Goal: Information Seeking & Learning: Learn about a topic

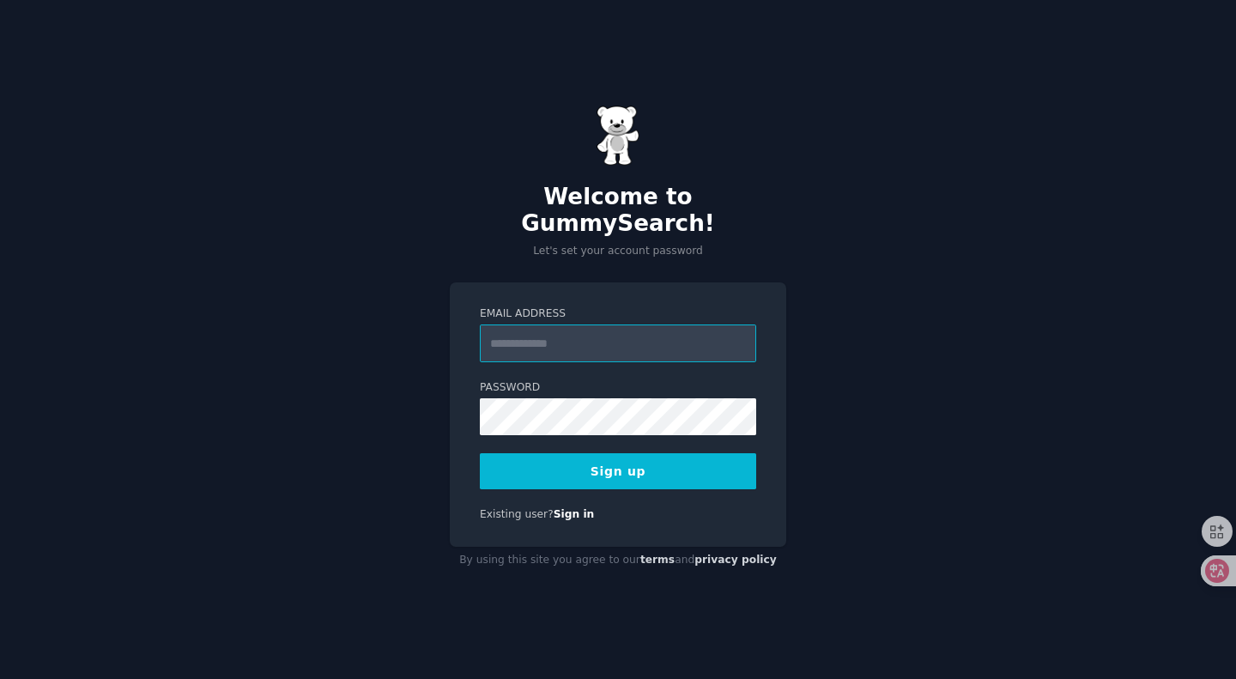
click at [568, 325] on input "Email Address" at bounding box center [618, 344] width 276 height 38
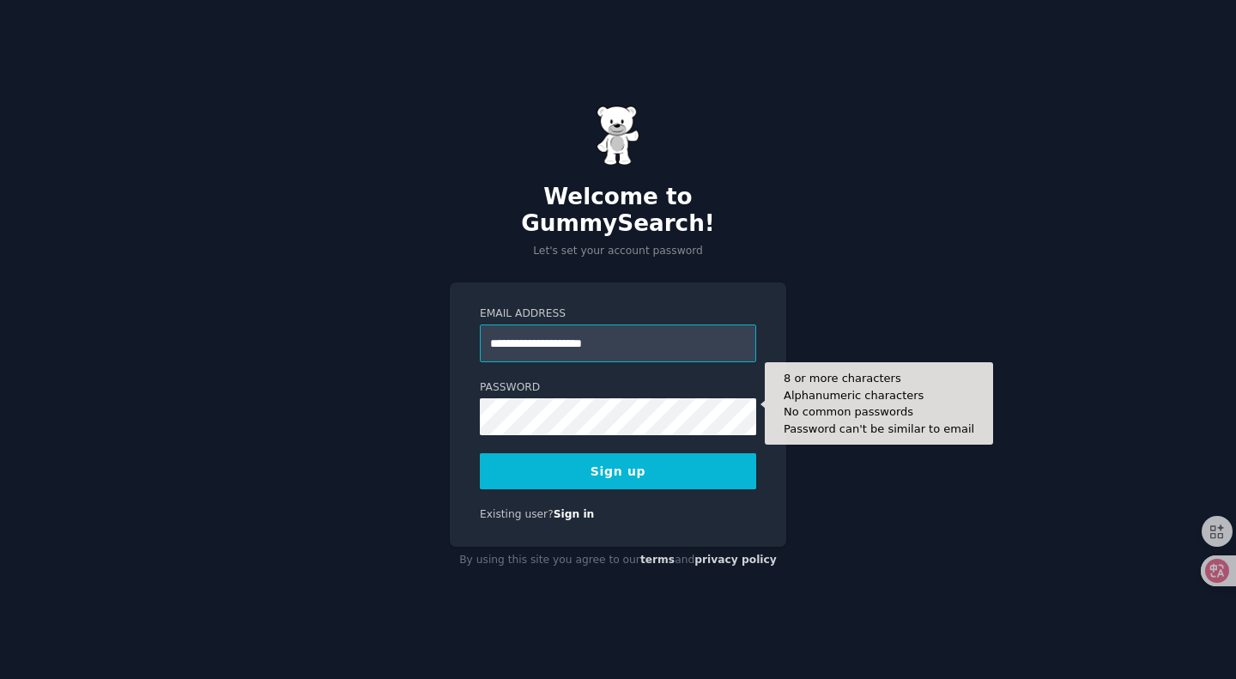
type input "**********"
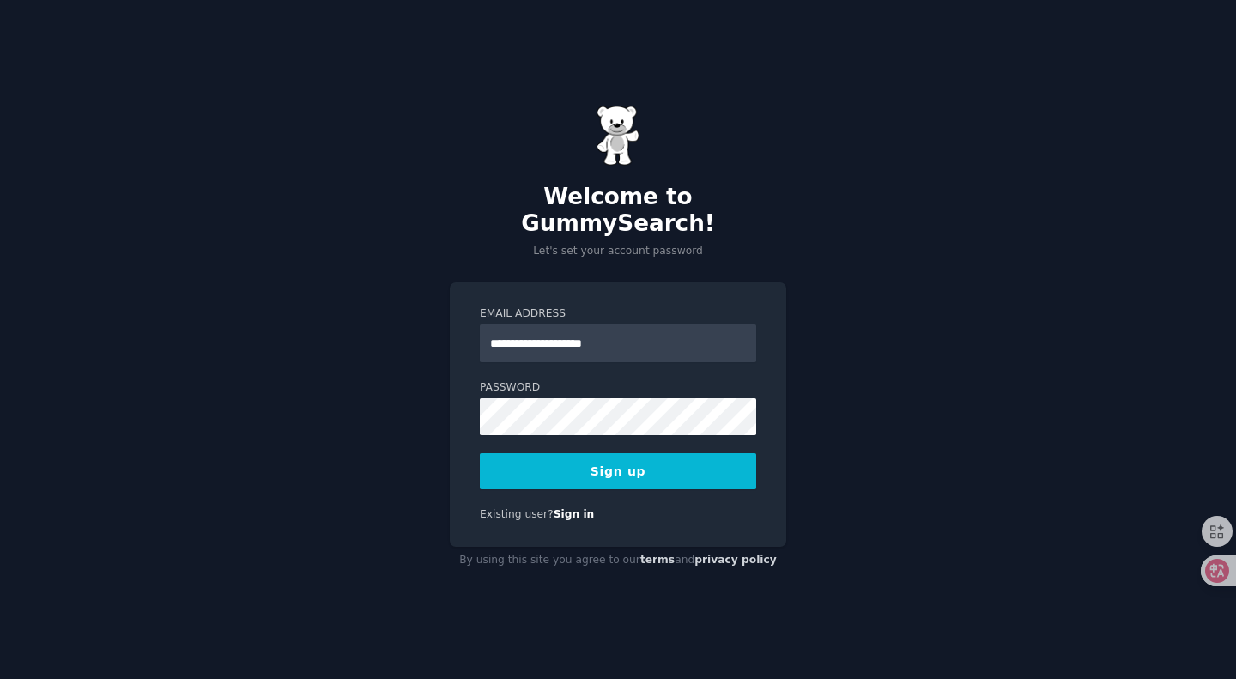
click at [652, 467] on button "Sign up" at bounding box center [618, 471] width 276 height 36
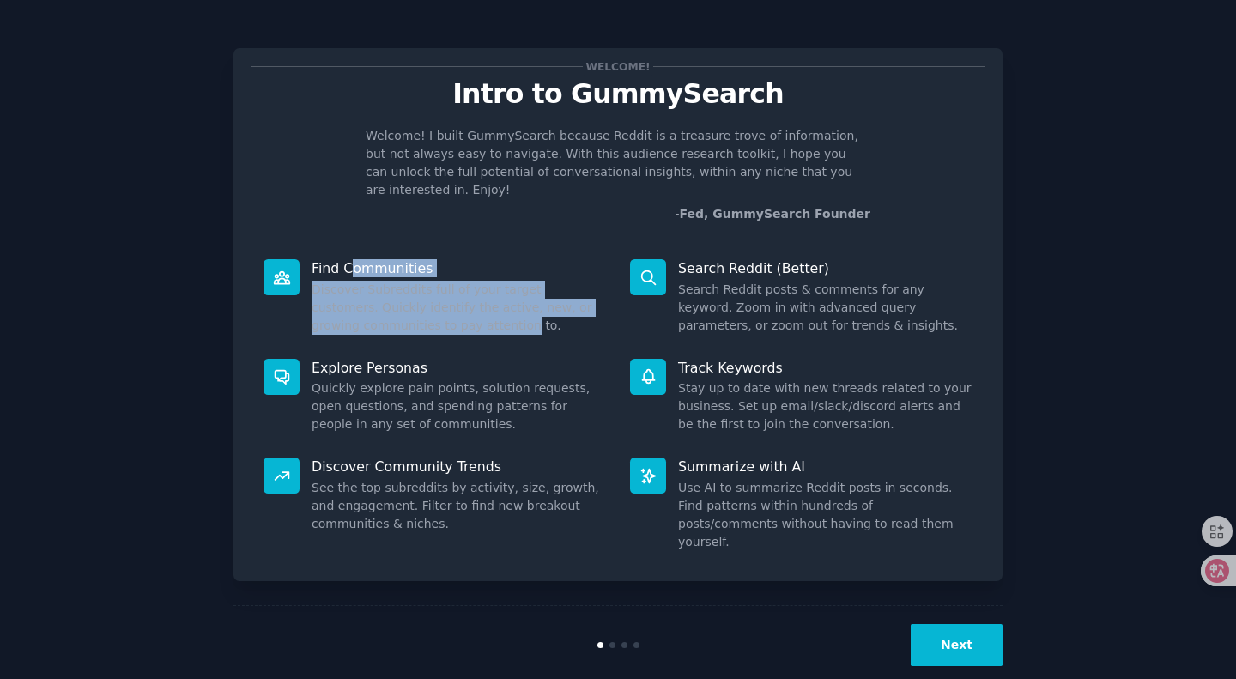
drag, startPoint x: 354, startPoint y: 265, endPoint x: 479, endPoint y: 321, distance: 137.2
click at [479, 321] on div "Find Communities Discover Subreddits full of your target customers. Quickly ide…" at bounding box center [435, 297] width 367 height 100
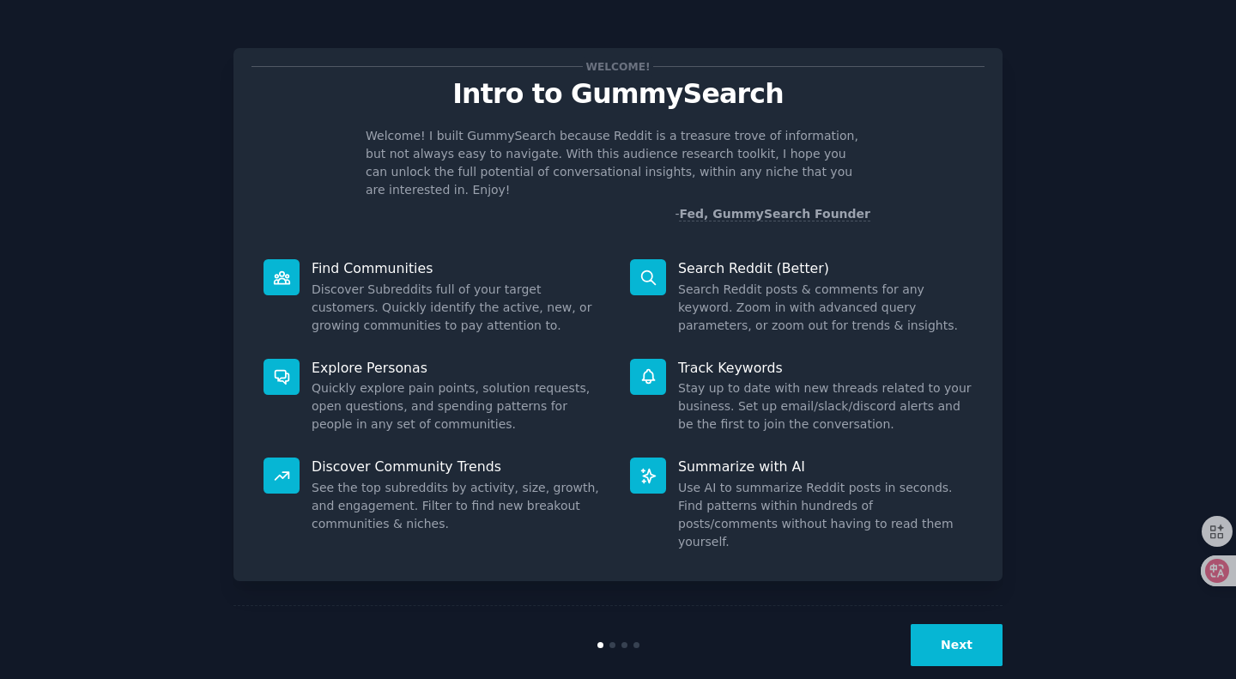
click at [520, 334] on dd "Discover Subreddits full of your target customers. Quickly identify the active,…" at bounding box center [459, 308] width 294 height 54
click at [1205, 566] on icon at bounding box center [1204, 570] width 17 height 17
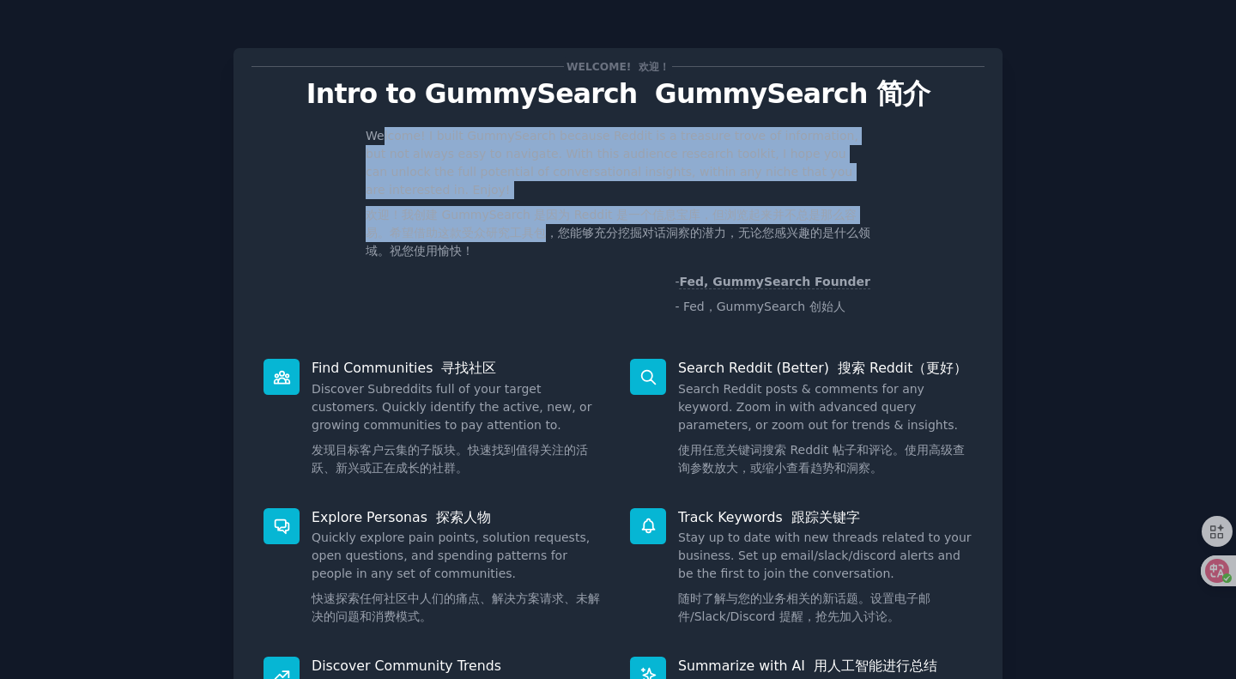
drag, startPoint x: 383, startPoint y: 143, endPoint x: 546, endPoint y: 235, distance: 187.2
click at [546, 235] on p "Welcome! I built GummySearch because Reddit is a treasure trove of information,…" at bounding box center [618, 197] width 505 height 140
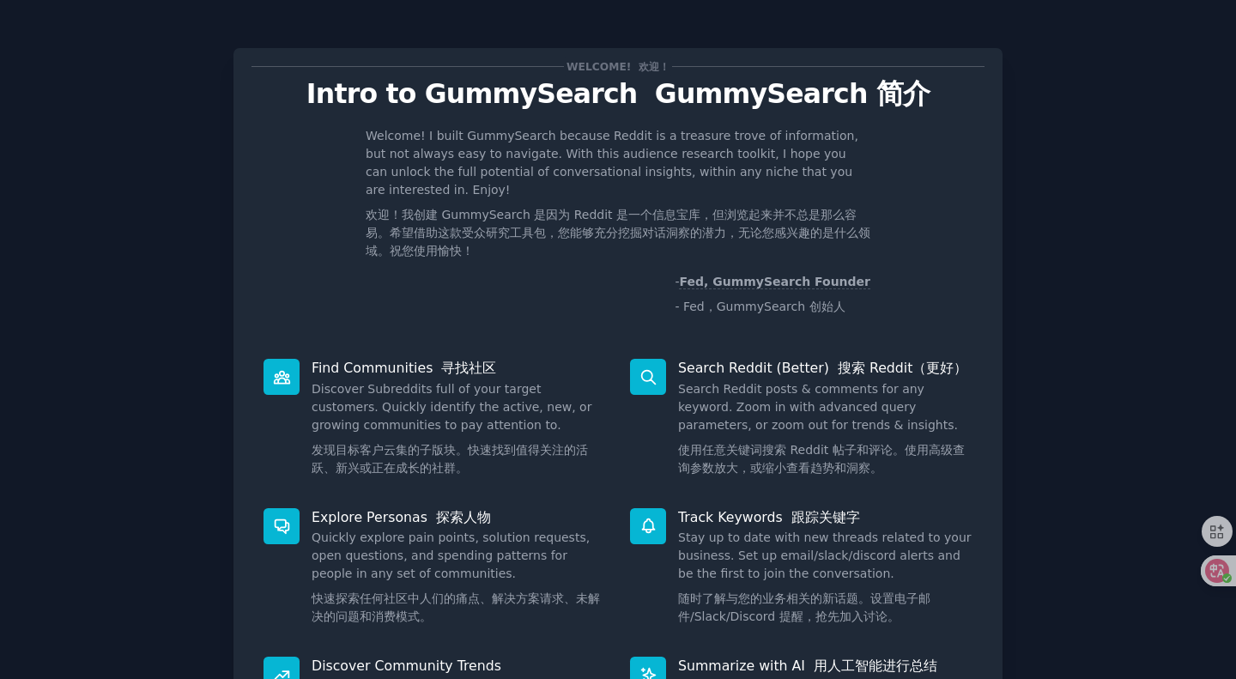
click at [639, 283] on p "- Fed, GummySearch Founder - Fed，GummySearch 创始人" at bounding box center [618, 298] width 505 height 50
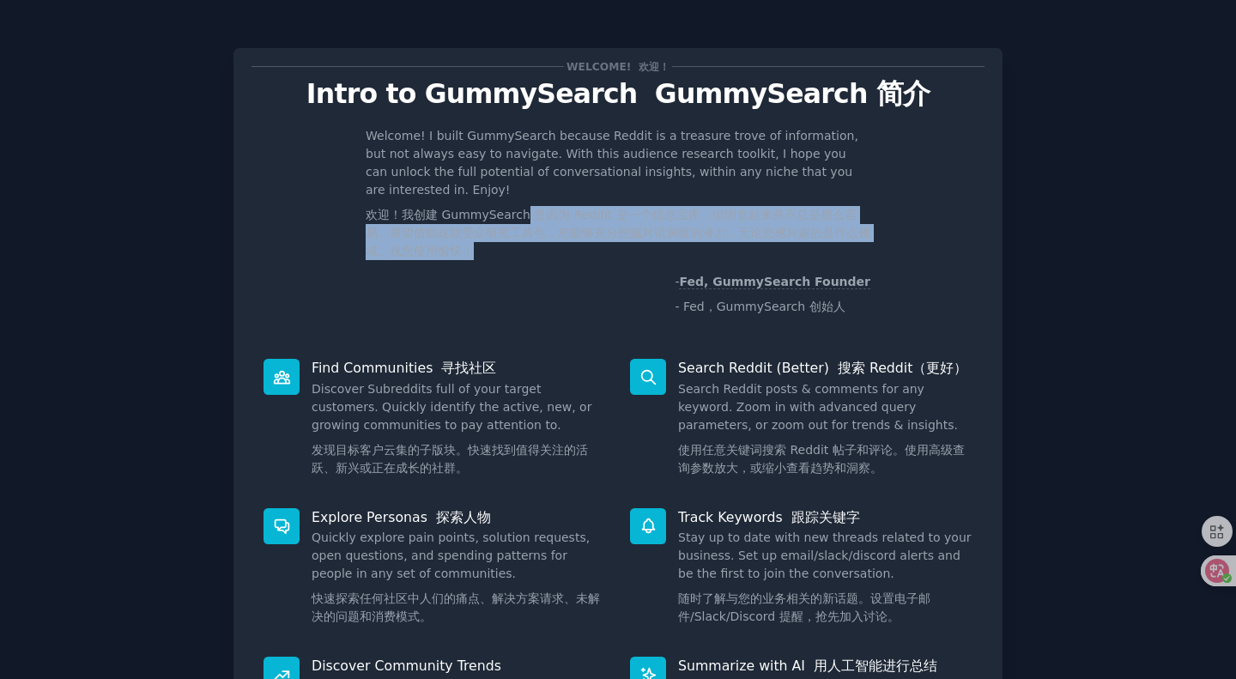
drag, startPoint x: 520, startPoint y: 216, endPoint x: 551, endPoint y: 254, distance: 48.8
click at [548, 253] on font "欢迎！我创建 GummySearch 是因为 Reddit 是一个信息宝库，但浏览起来并不总是那么容易。希望借助这款受众研究工具包，您能够充分挖掘对话洞察的潜…" at bounding box center [618, 233] width 505 height 54
click at [537, 258] on div at bounding box center [537, 258] width 0 height 0
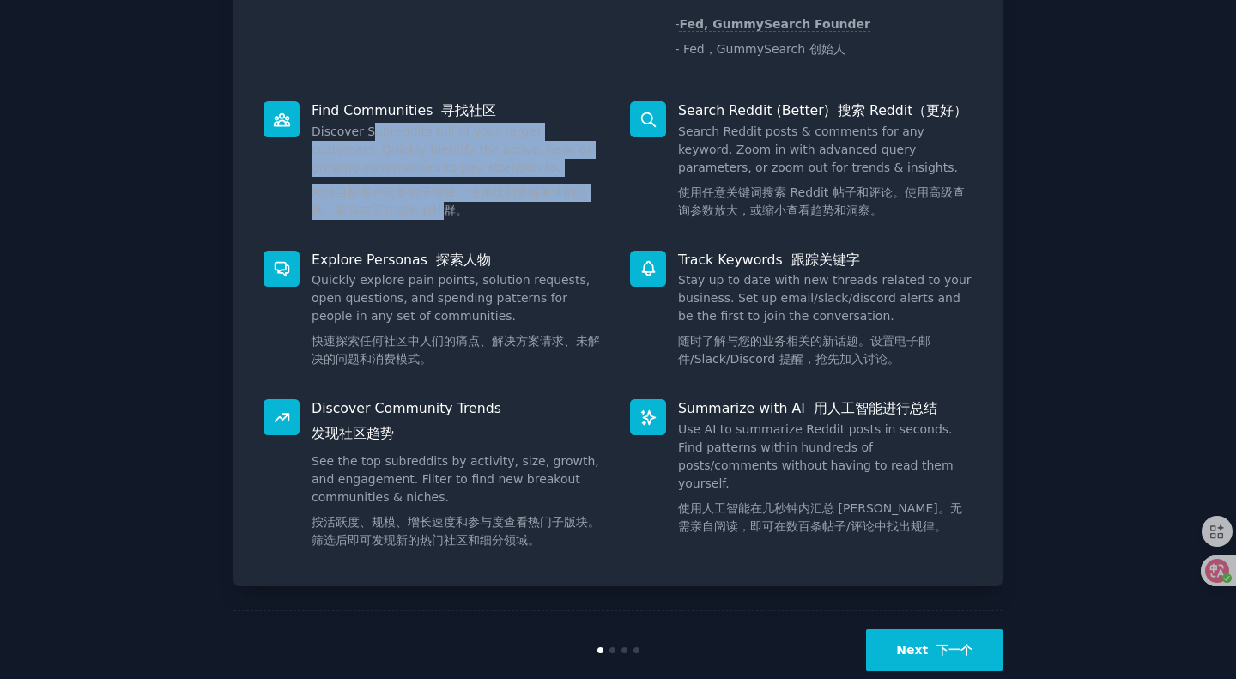
drag, startPoint x: 376, startPoint y: 150, endPoint x: 466, endPoint y: 215, distance: 111.3
click at [451, 212] on dd "Discover Subreddits full of your target customers. Quickly identify the active,…" at bounding box center [459, 175] width 294 height 104
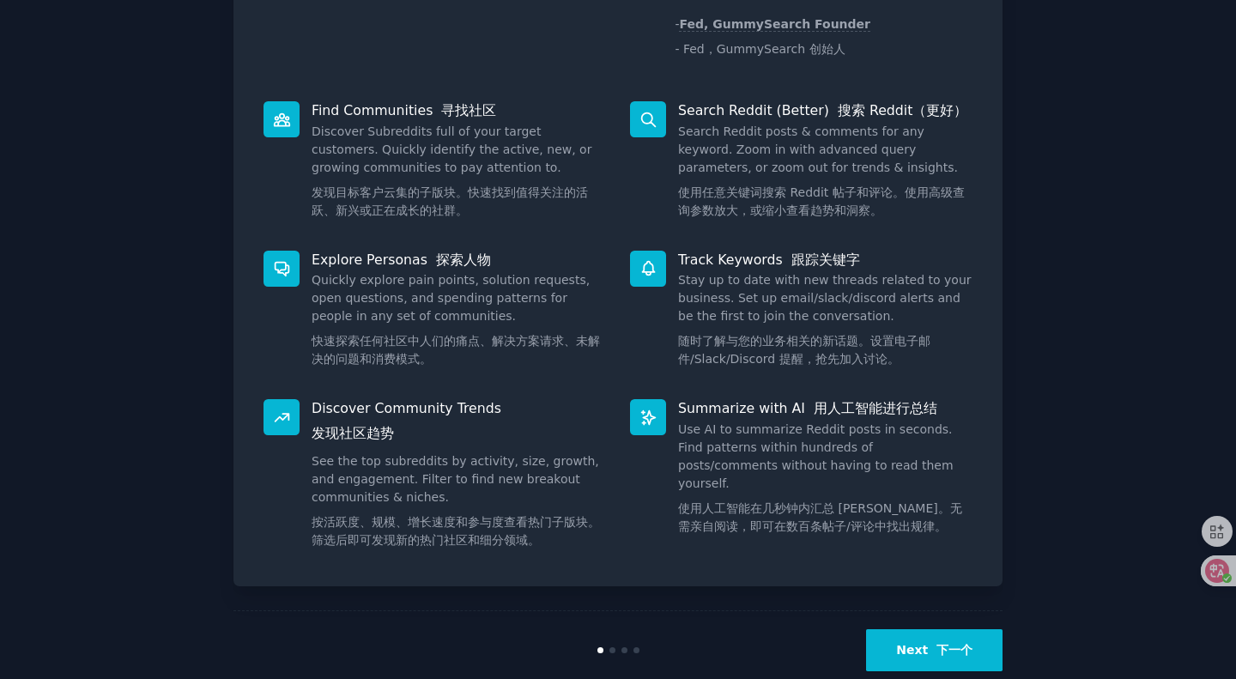
click at [531, 230] on div "Find Communities 寻找社区 Discover Subreddits full of your target customers. Quickl…" at bounding box center [435, 163] width 367 height 149
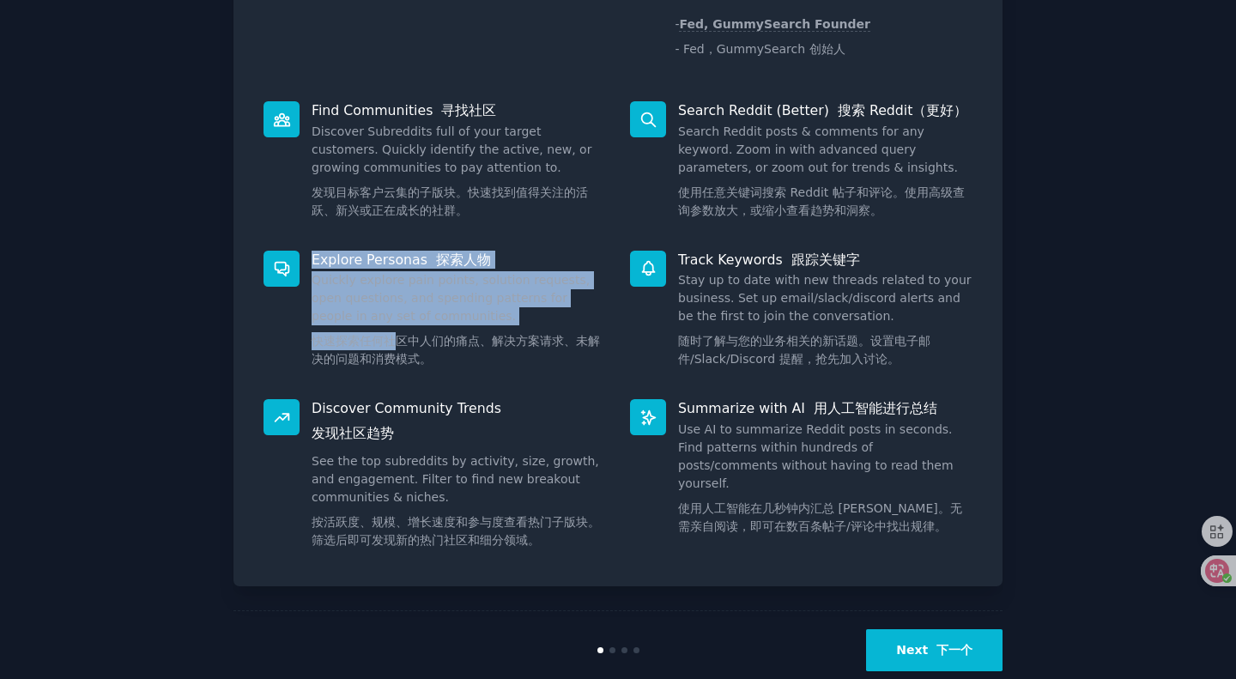
drag, startPoint x: 171, startPoint y: 264, endPoint x: 415, endPoint y: 345, distance: 256.8
click at [403, 345] on div "Welcome! 欢迎！ Intro to GummySearch GummySearch 简介 Welcome! I built GummySearch b…" at bounding box center [618, 227] width 1188 height 923
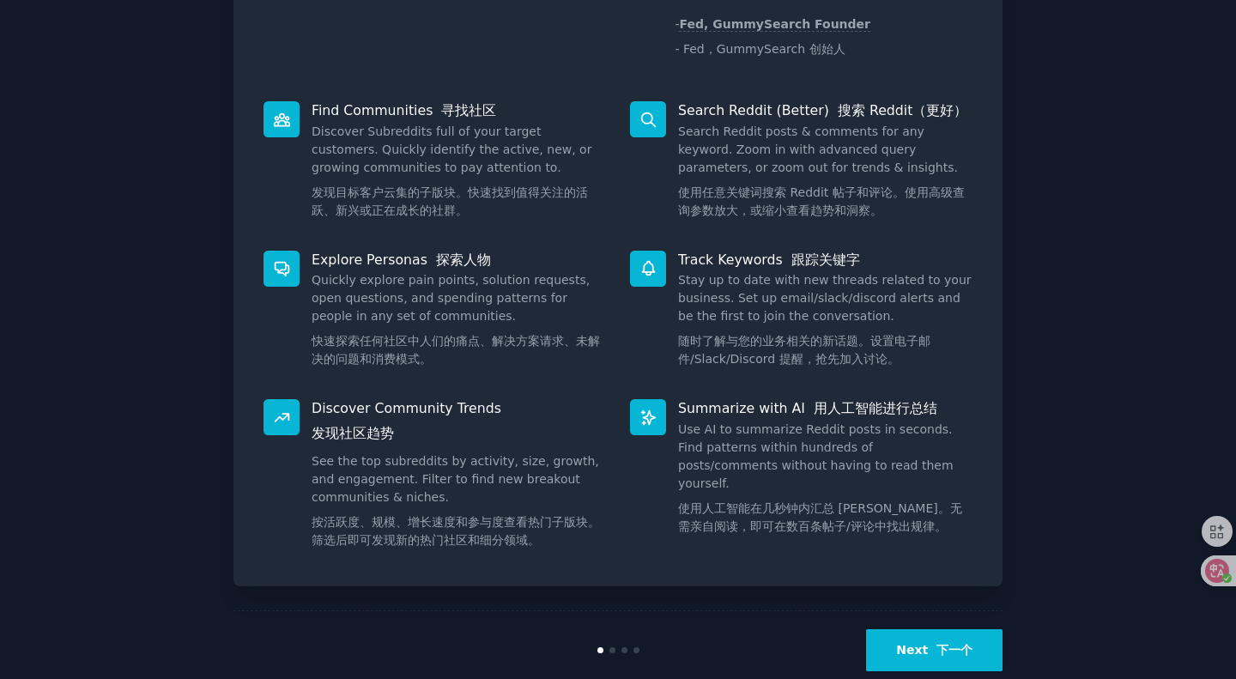
click at [551, 370] on dd "Quickly explore pain points, solution requests, open questions, and spending pa…" at bounding box center [459, 323] width 294 height 104
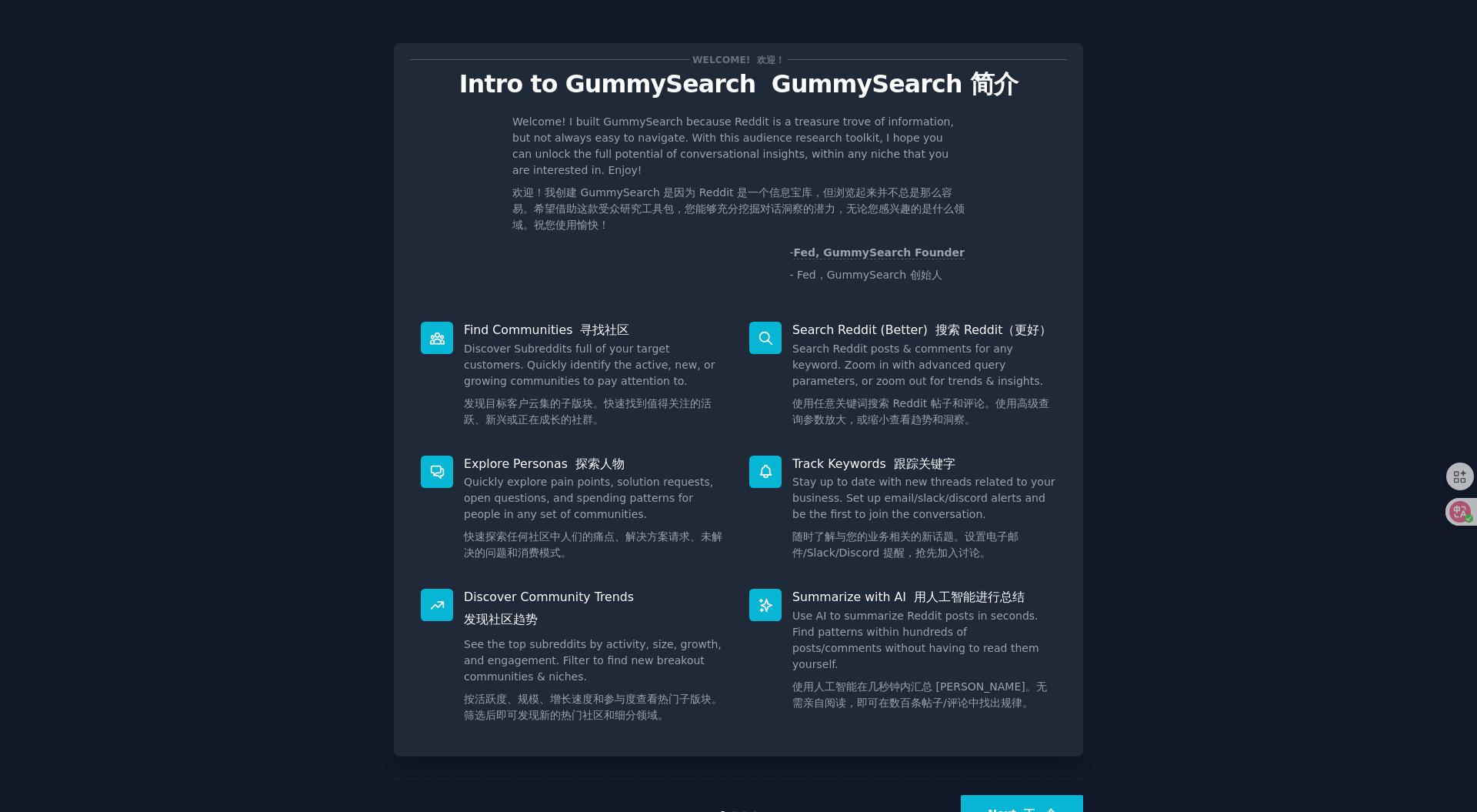
scroll to position [57, 0]
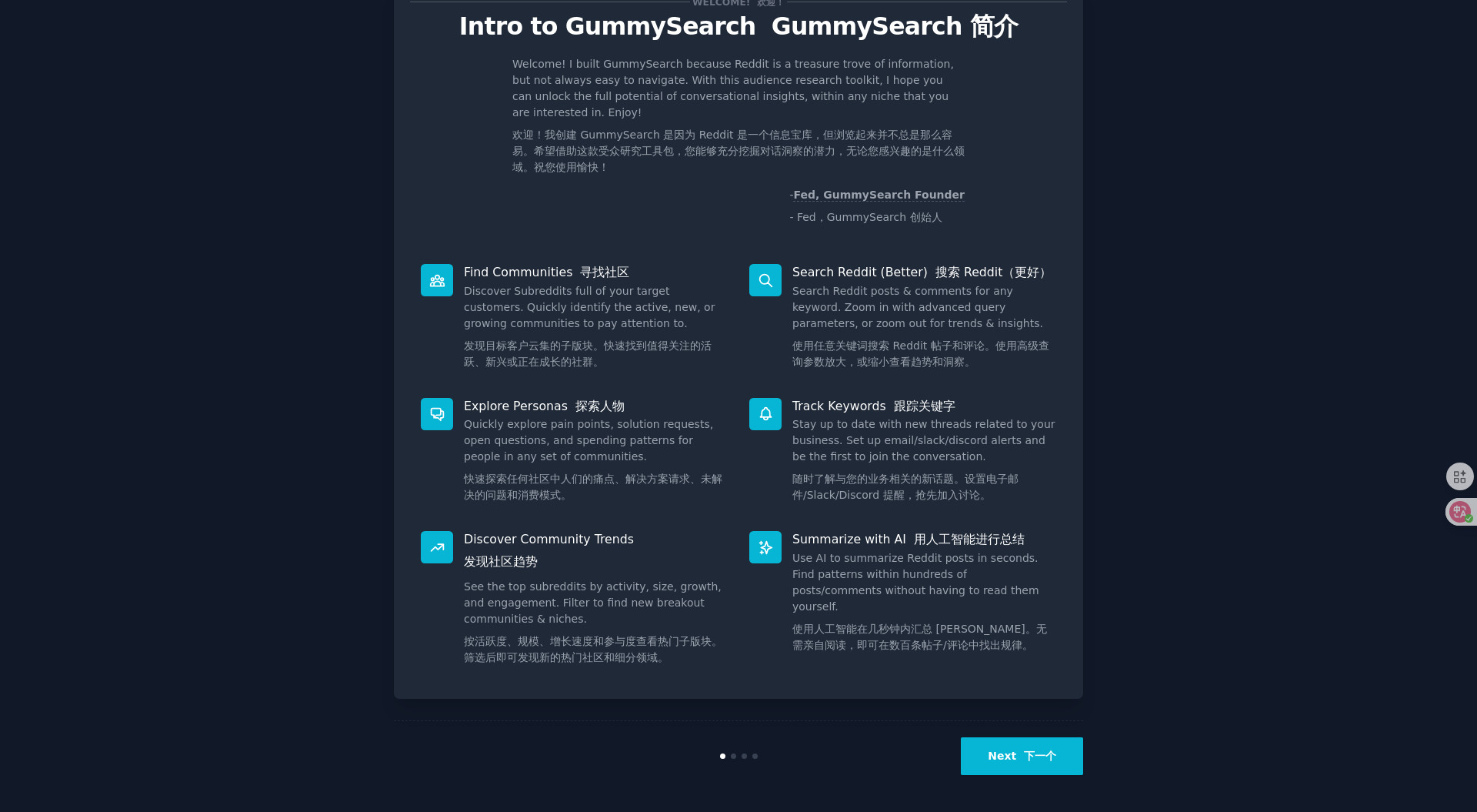
click at [1017, 608] on button "Next 下一个" at bounding box center [1022, 756] width 123 height 38
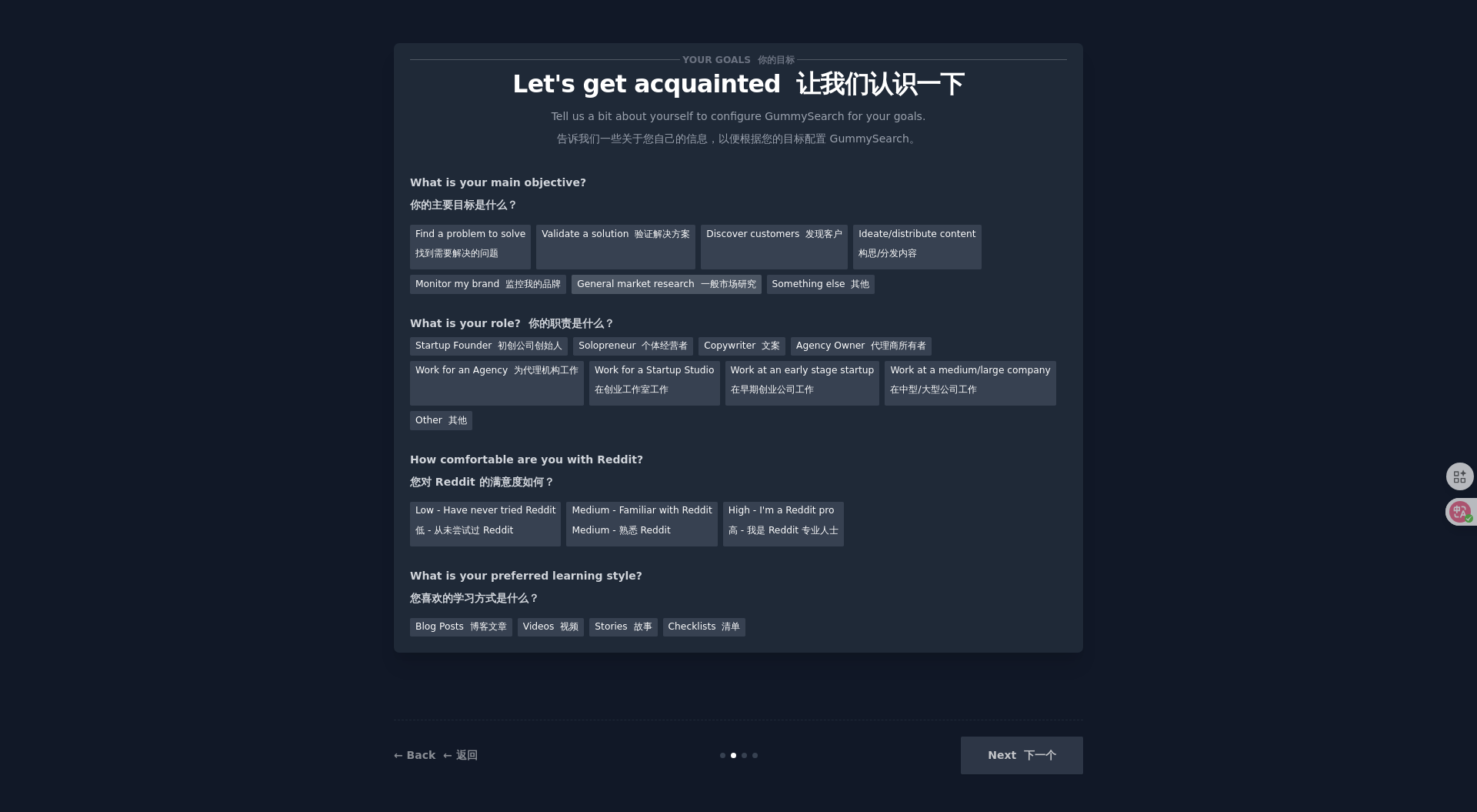
click at [622, 290] on div "General market research 一般市场研究" at bounding box center [666, 284] width 189 height 19
click at [523, 284] on font "监控我的品牌" at bounding box center [533, 284] width 56 height 11
click at [640, 284] on div "General market research 一般市场研究" at bounding box center [666, 284] width 189 height 19
click at [586, 260] on div "Validate a solution 验证解决方案" at bounding box center [616, 247] width 160 height 45
click at [597, 281] on div "General market research 一般市场研究" at bounding box center [666, 284] width 189 height 19
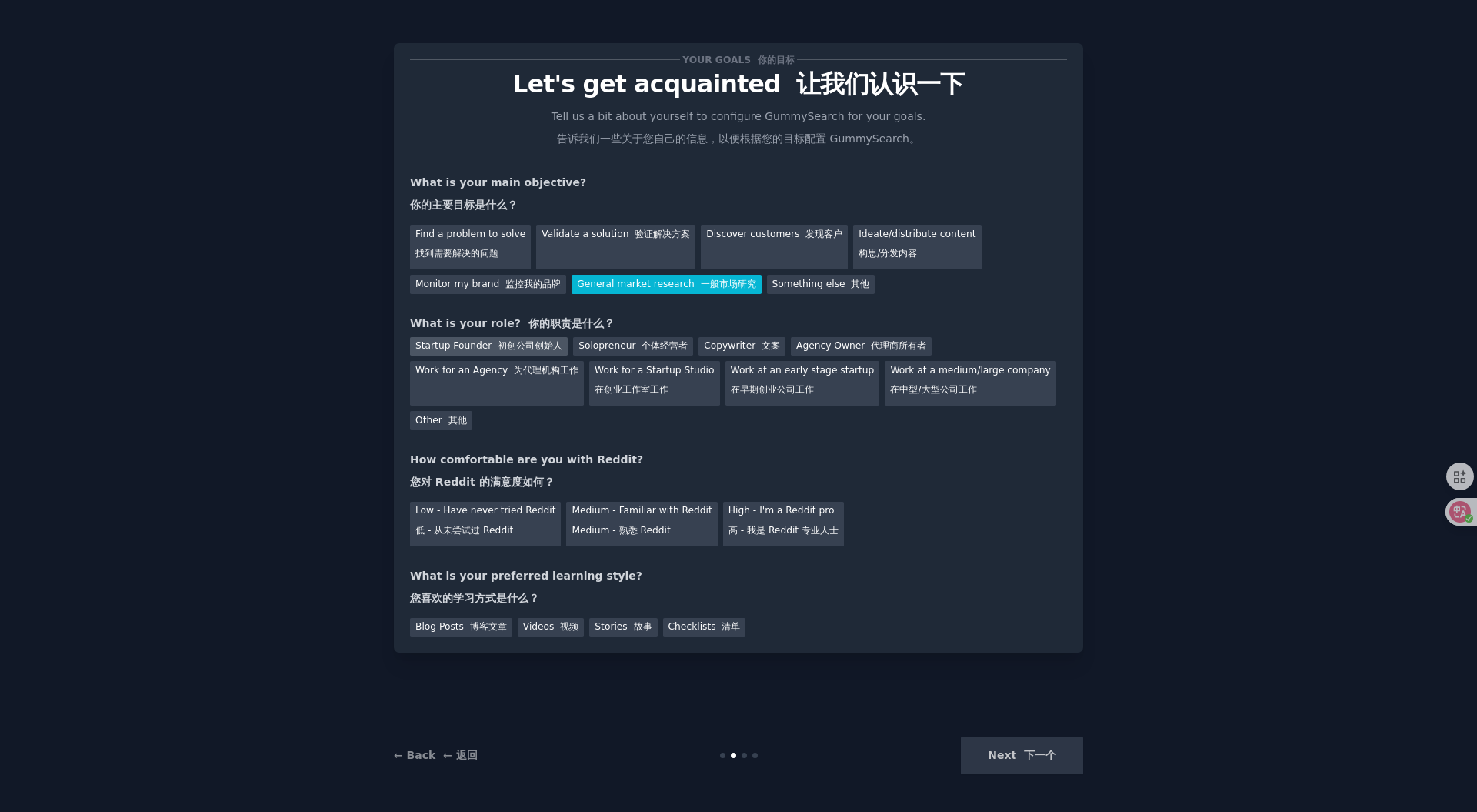
click at [548, 350] on font "初创公司创始人" at bounding box center [530, 345] width 65 height 11
drag, startPoint x: 503, startPoint y: 520, endPoint x: 520, endPoint y: 523, distance: 17.3
click at [505, 520] on div "Low - Have never tried Reddit 低 - 从未尝试过 Reddit" at bounding box center [486, 524] width 151 height 45
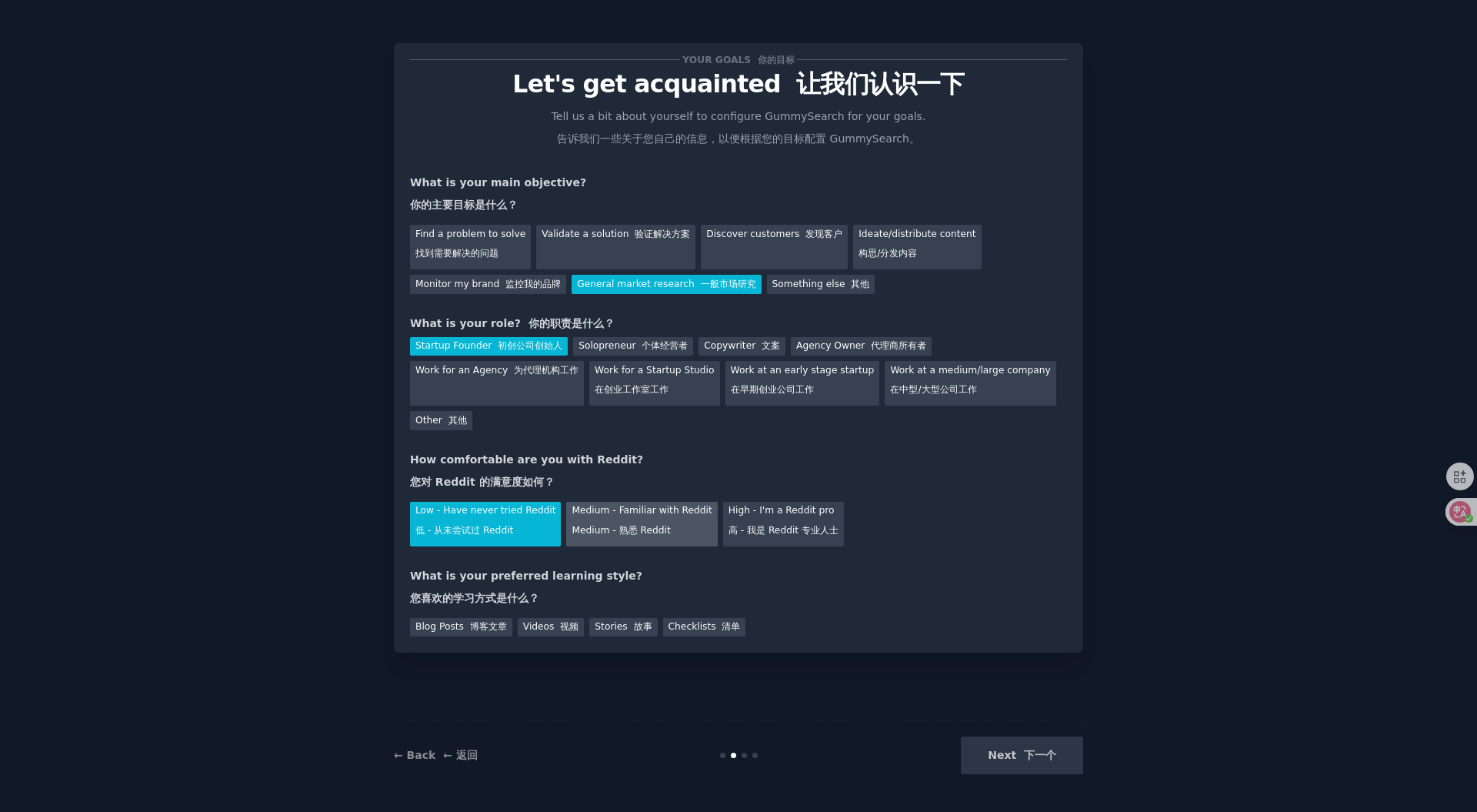
click at [613, 526] on font "Medium - 熟悉 Reddit" at bounding box center [621, 531] width 99 height 11
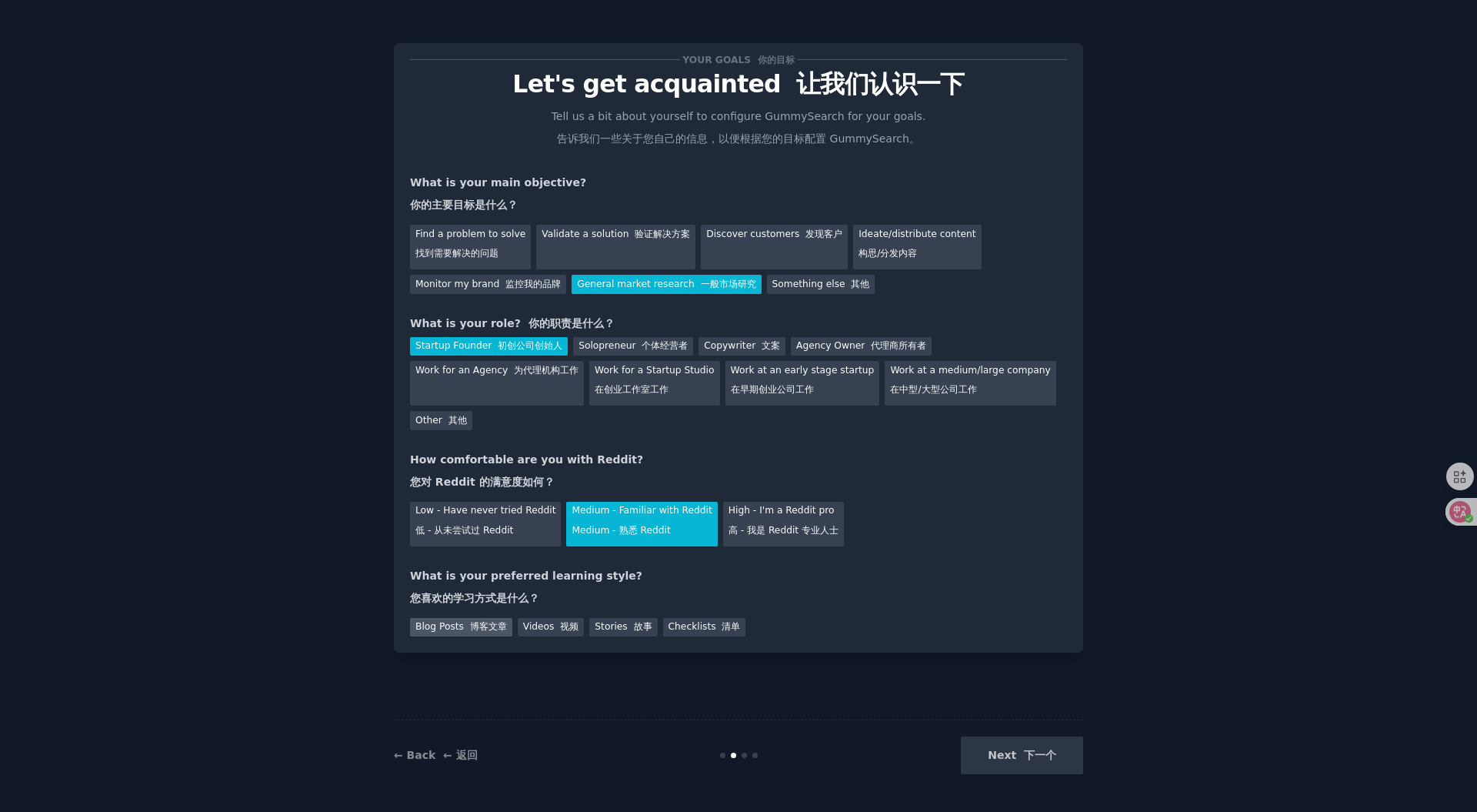
click at [492, 608] on font "博客文章" at bounding box center [488, 626] width 37 height 11
click at [564, 608] on font "视频" at bounding box center [569, 626] width 19 height 11
click at [603, 608] on div "Stories 故事" at bounding box center [624, 626] width 68 height 19
click at [721, 608] on font "清单" at bounding box center [730, 626] width 19 height 11
click at [492, 608] on font "博客文章" at bounding box center [488, 626] width 37 height 11
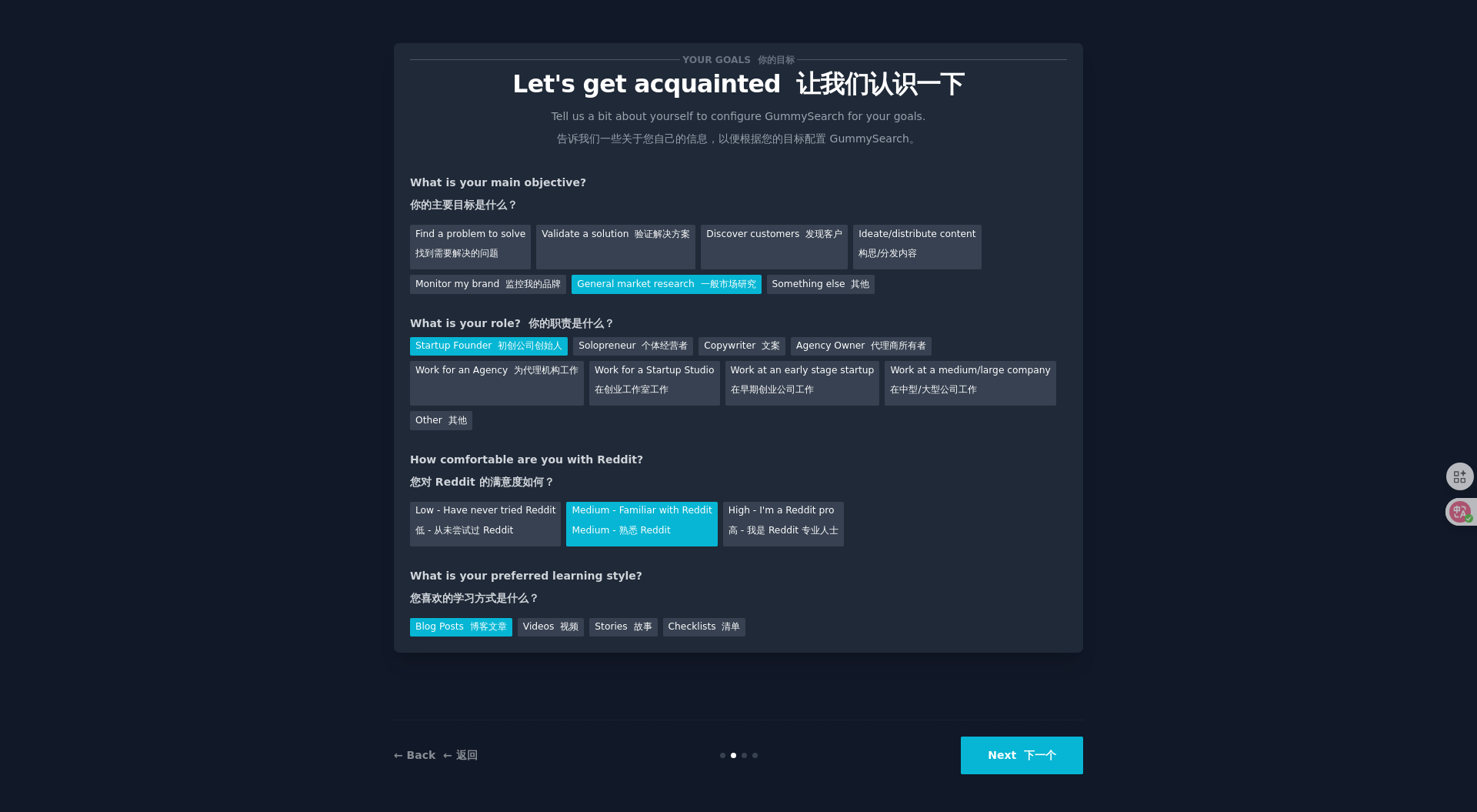
click at [1025, 608] on font "下一个" at bounding box center [1041, 755] width 32 height 13
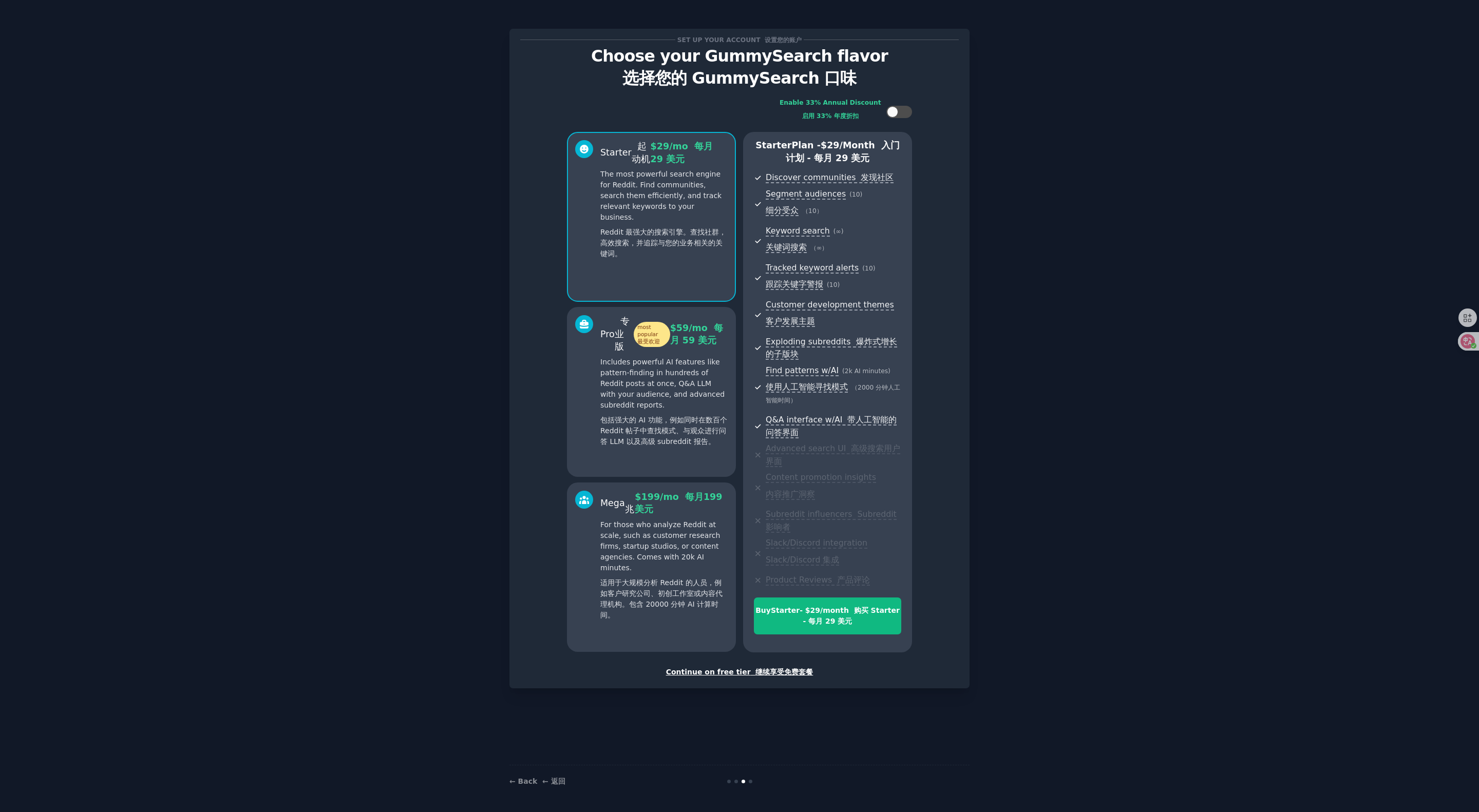
click at [739, 146] on div "Set up your account 设置您的账户 Choose your GummySearch flavor 选择您的 GummySearch 口味 E…" at bounding box center [739, 406] width 1450 height 783
click at [739, 155] on div "Set up your account 设置您的账户 Choose your GummySearch flavor 选择您的 GummySearch 口味 E…" at bounding box center [739, 406] width 1450 height 783
click at [739, 405] on font "继续享受免费套餐" at bounding box center [784, 672] width 57 height 8
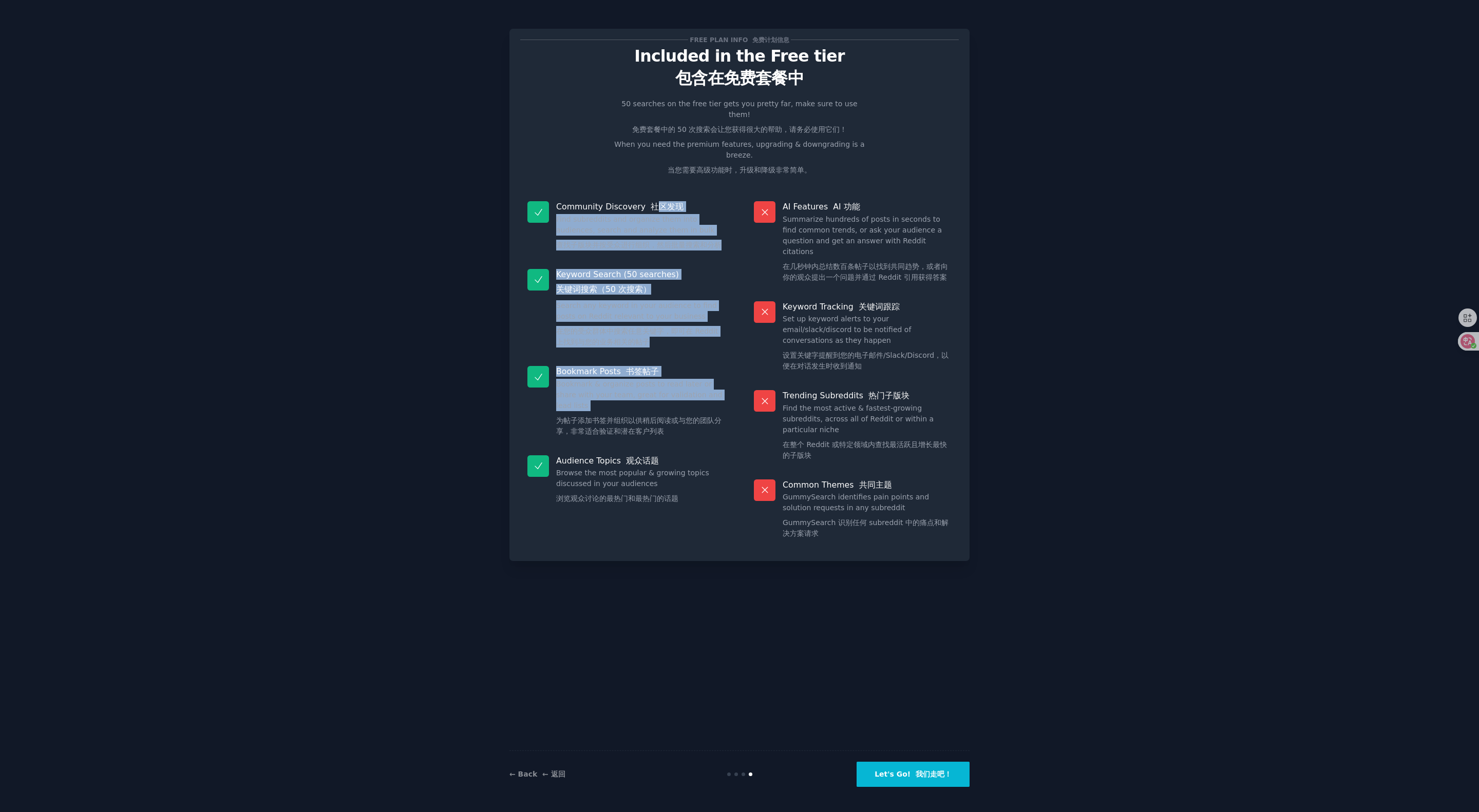
drag, startPoint x: 651, startPoint y: 192, endPoint x: 673, endPoint y: 404, distance: 213.1
click at [673, 404] on dl "Community Discovery 社区发现 Find subreddits and organize them into audiences, sear…" at bounding box center [626, 373] width 212 height 356
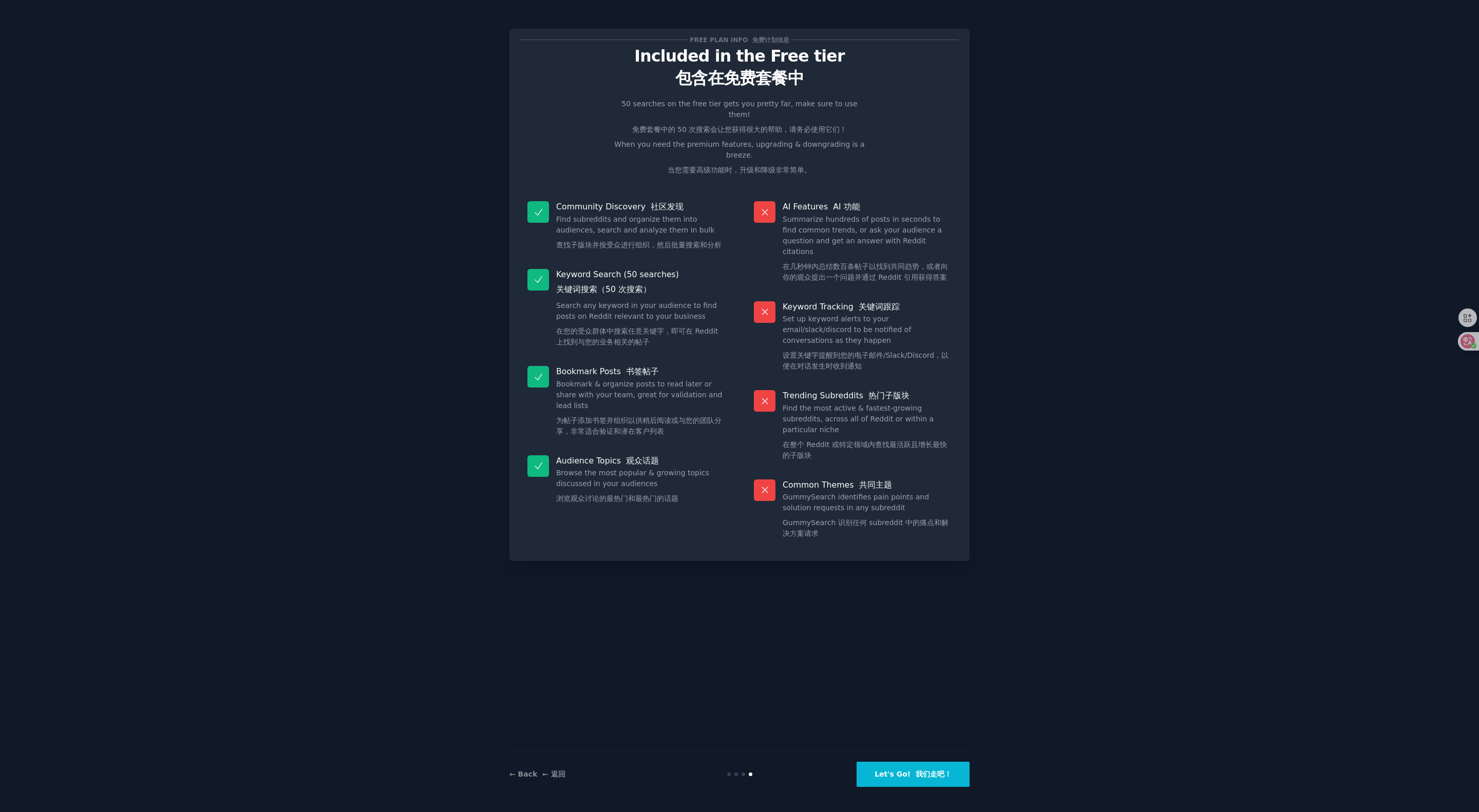
click at [739, 387] on div "Free plan info 免费计划信息 Included in the Free tier 包含在免费套餐中 50 searches on the fre…" at bounding box center [739, 406] width 1450 height 783
drag, startPoint x: 859, startPoint y: 288, endPoint x: 870, endPoint y: 353, distance: 65.9
click at [739, 353] on div "Keyword Tracking 关键词跟踪 Set up keyword alerts to your email/slack/discord to be …" at bounding box center [852, 338] width 212 height 89
click at [739, 353] on dd "Set up keyword alerts to your email/slack/discord to be notified of conversatio…" at bounding box center [867, 345] width 169 height 62
drag, startPoint x: 918, startPoint y: 314, endPoint x: 793, endPoint y: 306, distance: 125.3
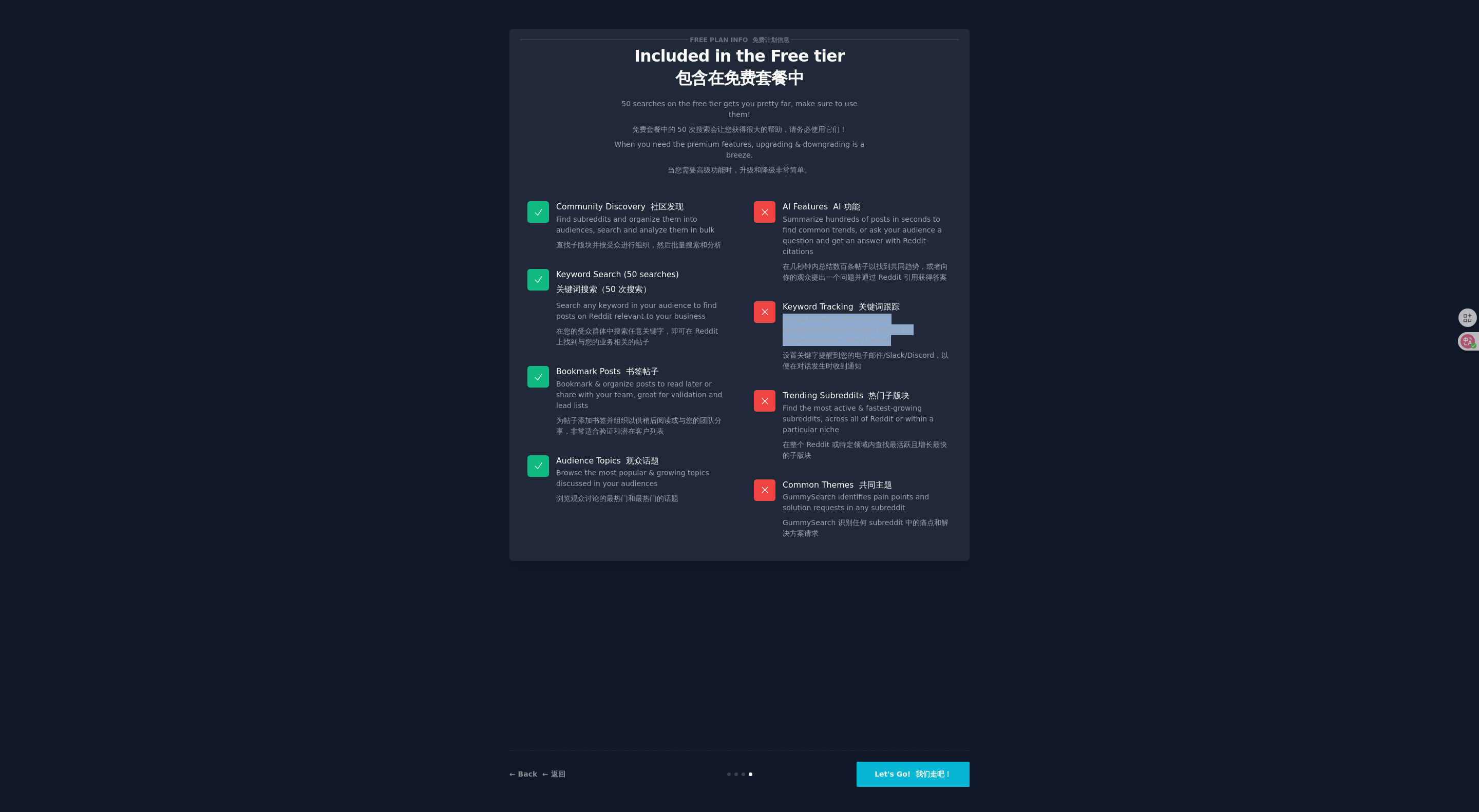
click at [739, 302] on div "Keyword Tracking 关键词跟踪 Set up keyword alerts to your email/slack/discord to be …" at bounding box center [852, 338] width 212 height 89
click at [739, 314] on dd "Set up keyword alerts to your email/slack/discord to be notified of conversatio…" at bounding box center [867, 345] width 169 height 62
drag, startPoint x: 801, startPoint y: 300, endPoint x: 892, endPoint y: 320, distance: 93.2
click at [739, 320] on dd "Set up keyword alerts to your email/slack/discord to be notified of conversatio…" at bounding box center [867, 345] width 169 height 62
click at [739, 405] on dd "Find the most active & fastest-growing subreddits, across all of Reddit or with…" at bounding box center [867, 434] width 169 height 62
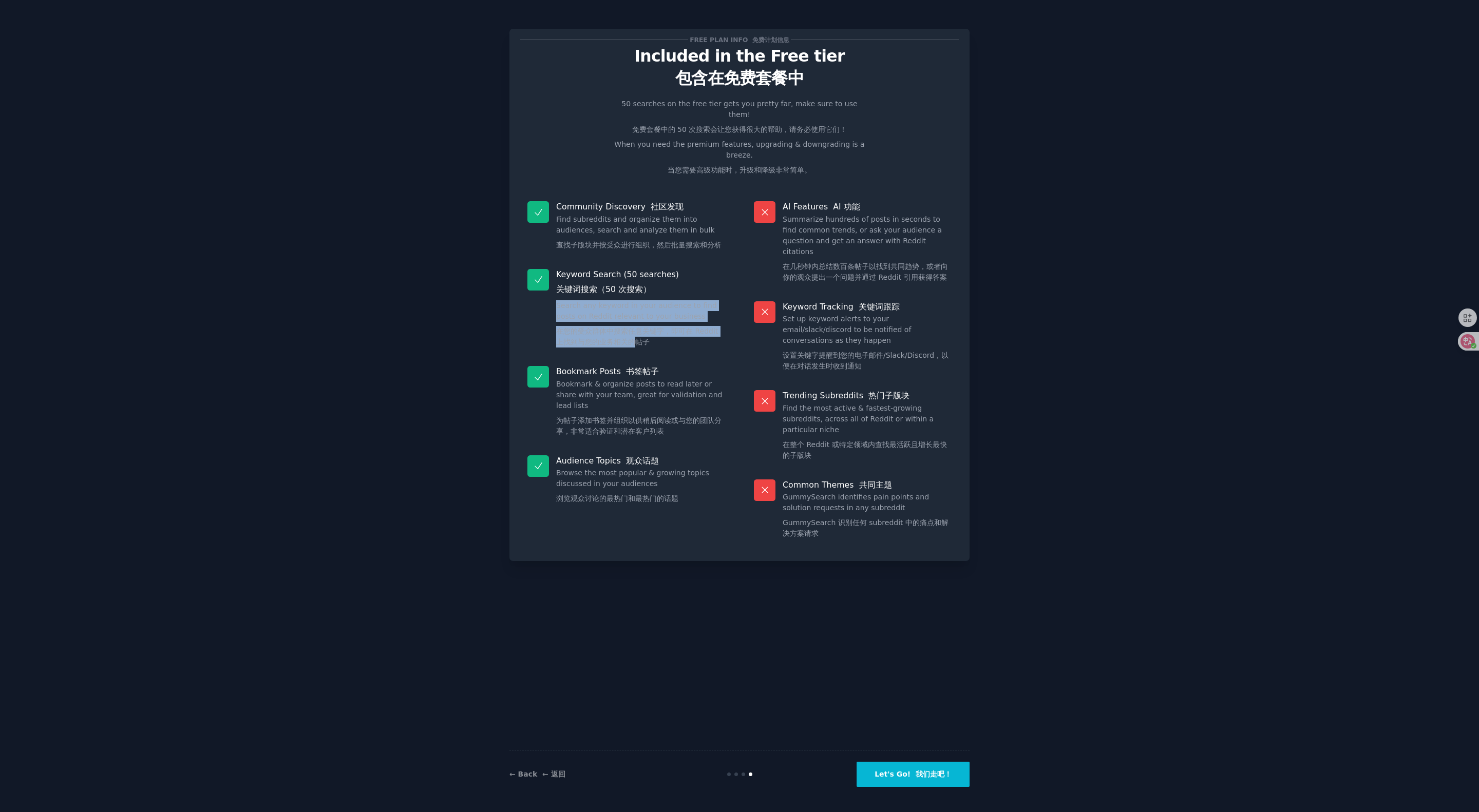
drag, startPoint x: 636, startPoint y: 286, endPoint x: 639, endPoint y: 336, distance: 50.1
click at [639, 336] on div "Keyword Search (50 searches) 关键词搜索（50 次搜索） Search any keyword in your audience …" at bounding box center [626, 310] width 212 height 97
click at [623, 405] on div "Bookmark Posts 书签帖子 Bookmark & organize posts to read later or share with your …" at bounding box center [626, 403] width 212 height 89
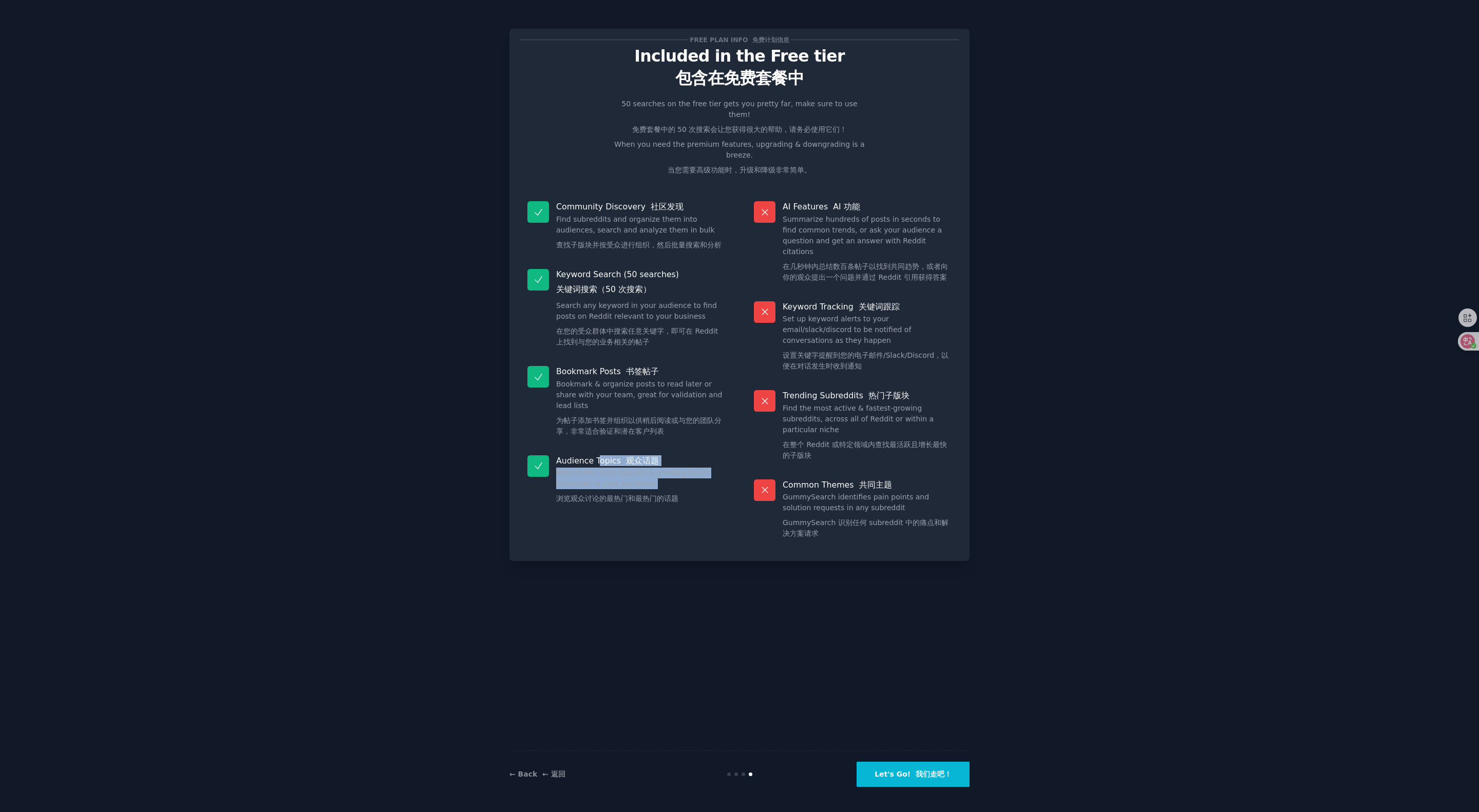
drag, startPoint x: 598, startPoint y: 443, endPoint x: 660, endPoint y: 474, distance: 69.3
click at [660, 405] on div "Audience Topics 观众话题 Browse the most popular & growing topics discussed in your…" at bounding box center [626, 482] width 212 height 68
click at [653, 405] on div at bounding box center [653, 478] width 0 height 0
click at [689, 405] on dd "Browse the most popular & growing topics discussed in your audiences 浏览观众讨论的最热门…" at bounding box center [641, 488] width 169 height 41
drag, startPoint x: 585, startPoint y: 484, endPoint x: 677, endPoint y: 496, distance: 92.8
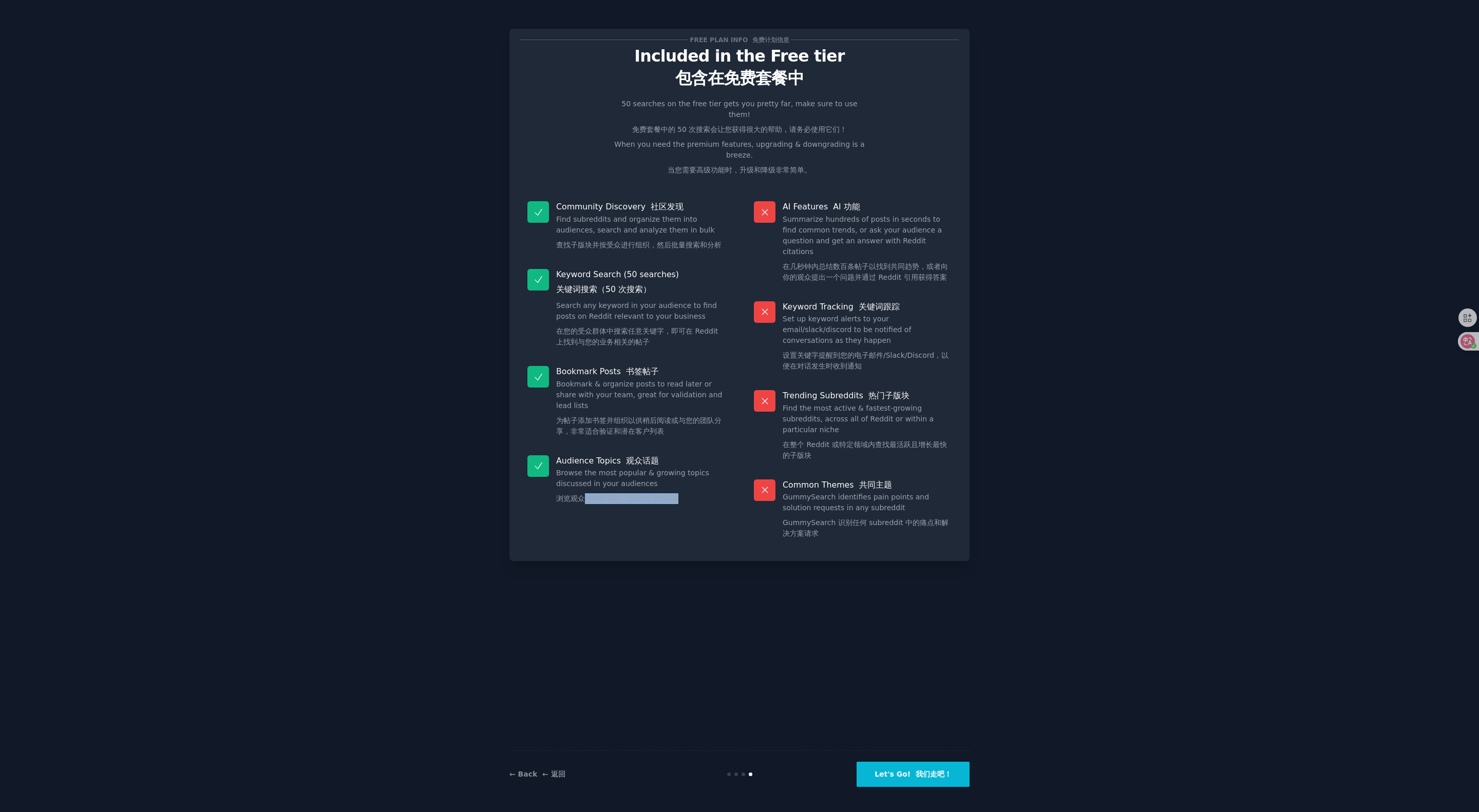
click at [673, 405] on dd "Browse the most popular & growing topics discussed in your audiences 浏览观众讨论的最热门…" at bounding box center [641, 488] width 169 height 41
click at [706, 405] on div "Audience Topics 观众话题 Browse the most popular & growing topics discussed in your…" at bounding box center [626, 482] width 212 height 68
drag, startPoint x: 590, startPoint y: 410, endPoint x: 666, endPoint y: 431, distance: 78.8
click at [663, 405] on div "Bookmark Posts 书签帖子 Bookmark & organize posts to read later or share with your …" at bounding box center [626, 403] width 212 height 89
click at [701, 405] on div "Bookmark Posts 书签帖子 Bookmark & organize posts to read later or share with your …" at bounding box center [626, 403] width 212 height 89
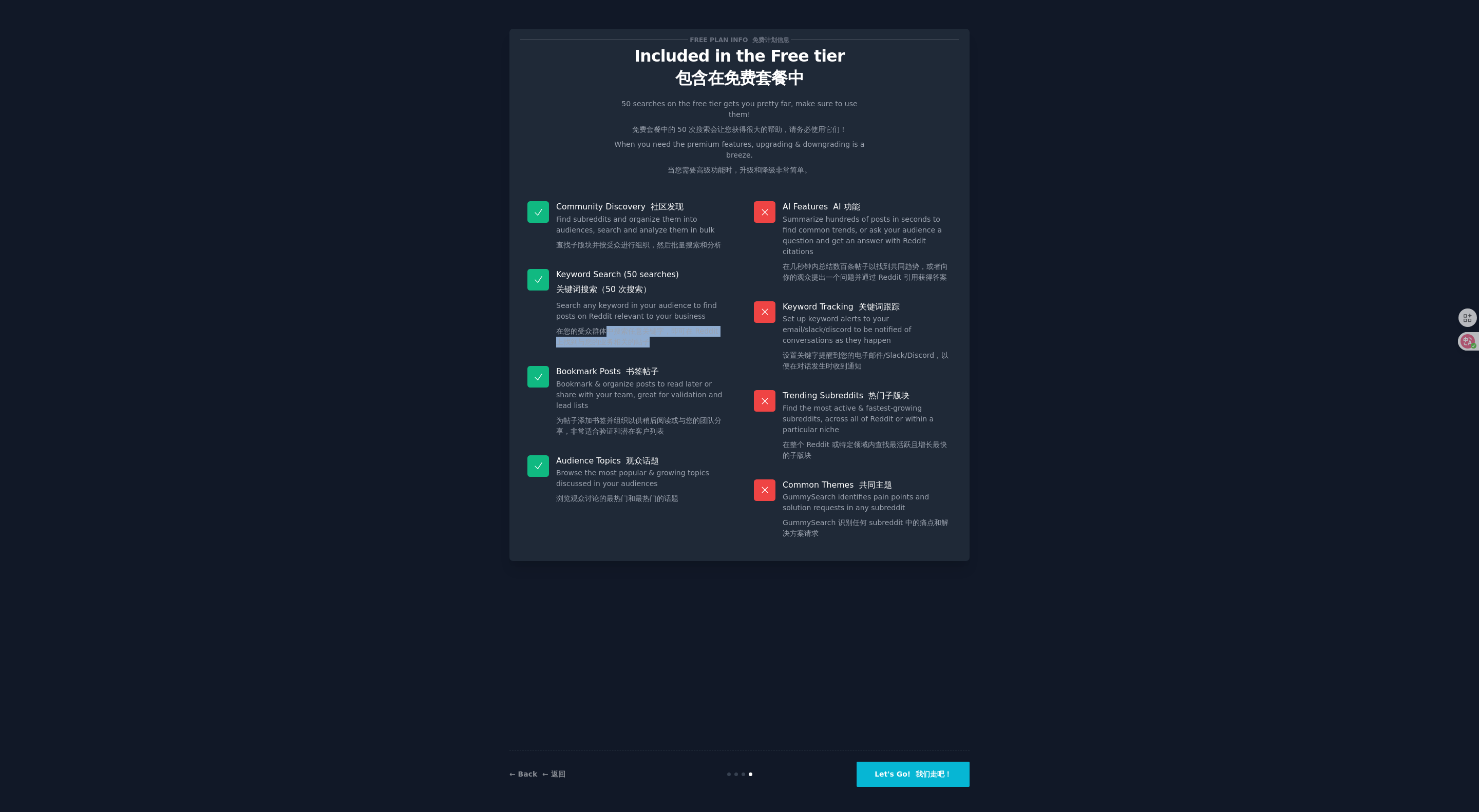
drag, startPoint x: 636, startPoint y: 338, endPoint x: 651, endPoint y: 345, distance: 16.6
click at [651, 345] on div "Keyword Search (50 searches) 关键词搜索（50 次搜索） Search any keyword in your audience …" at bounding box center [626, 310] width 212 height 97
click at [719, 366] on p "Bookmark Posts 书签帖子" at bounding box center [641, 371] width 169 height 11
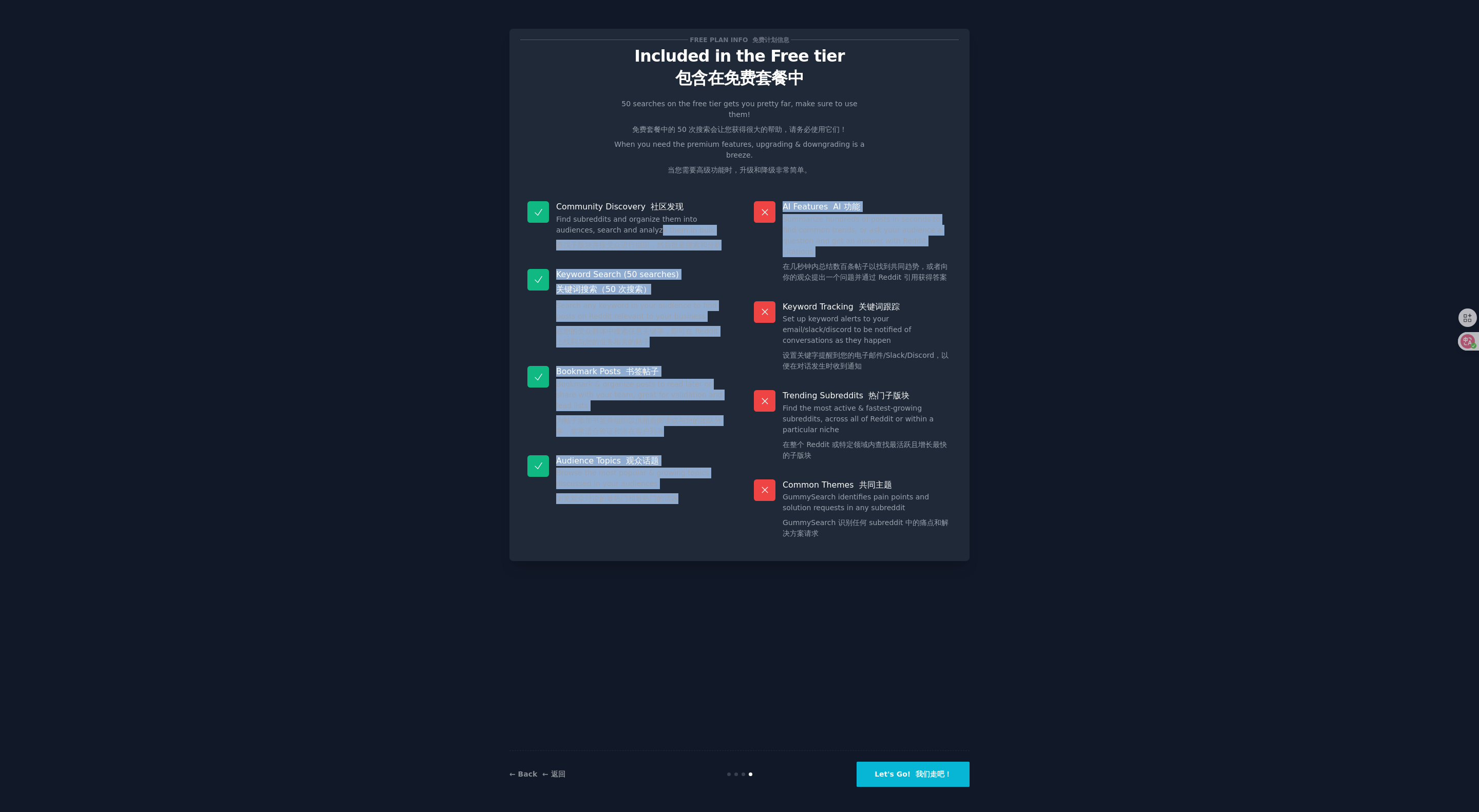
drag, startPoint x: 651, startPoint y: 226, endPoint x: 739, endPoint y: 270, distance: 98.4
click at [739, 267] on div "Community Discovery 社区发现 Find subreddits and organize them into audiences, sear…" at bounding box center [739, 373] width 438 height 356
click at [725, 279] on div "Keyword Search (50 searches) 关键词搜索（50 次搜索） Search any keyword in your audience …" at bounding box center [626, 310] width 212 height 97
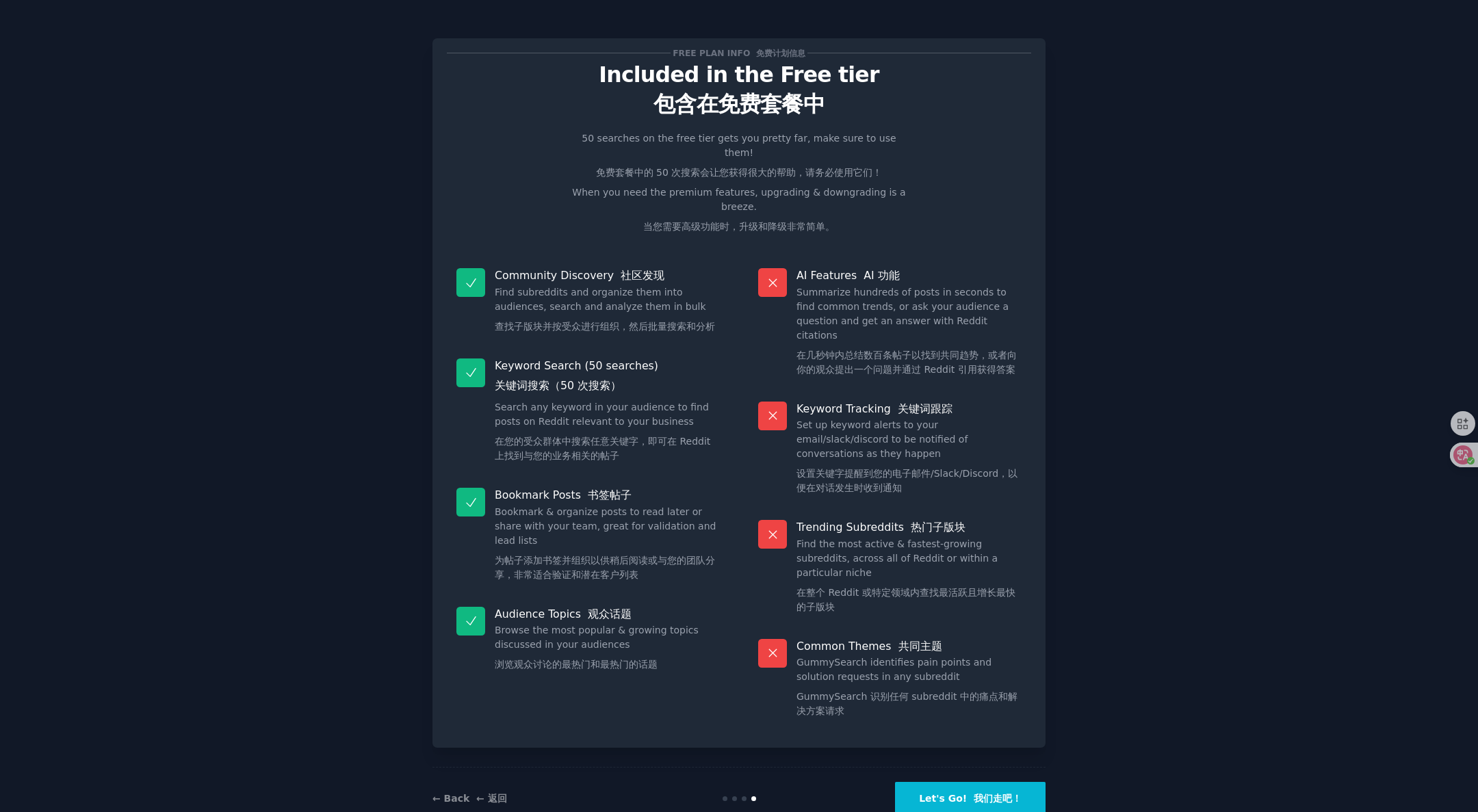
click at [942, 540] on button "Let's Go! 我们走吧！" at bounding box center [970, 798] width 151 height 33
